Goal: Information Seeking & Learning: Learn about a topic

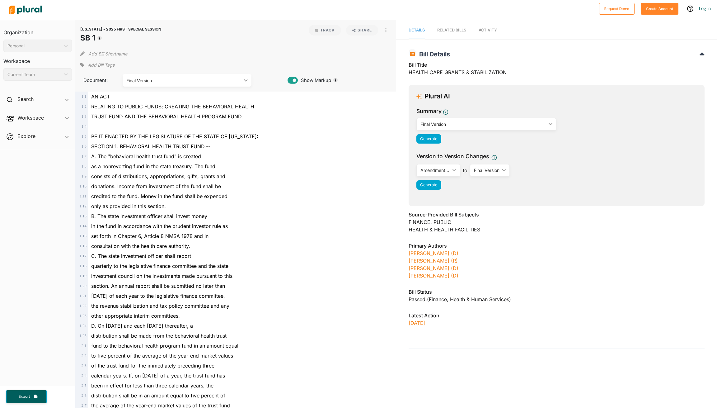
click at [430, 268] on link "Liz Thomson (D)" at bounding box center [433, 268] width 50 height 6
